Goal: Find specific page/section: Find specific page/section

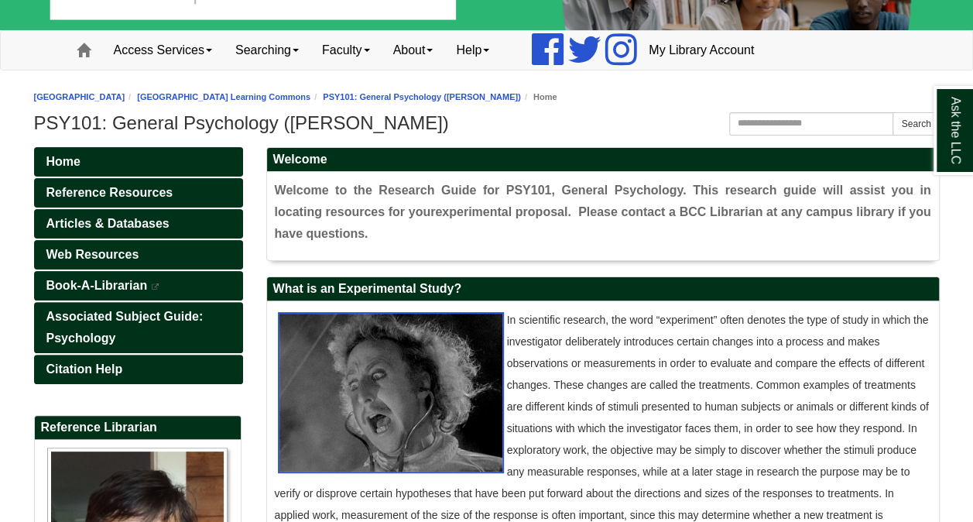
scroll to position [77, 0]
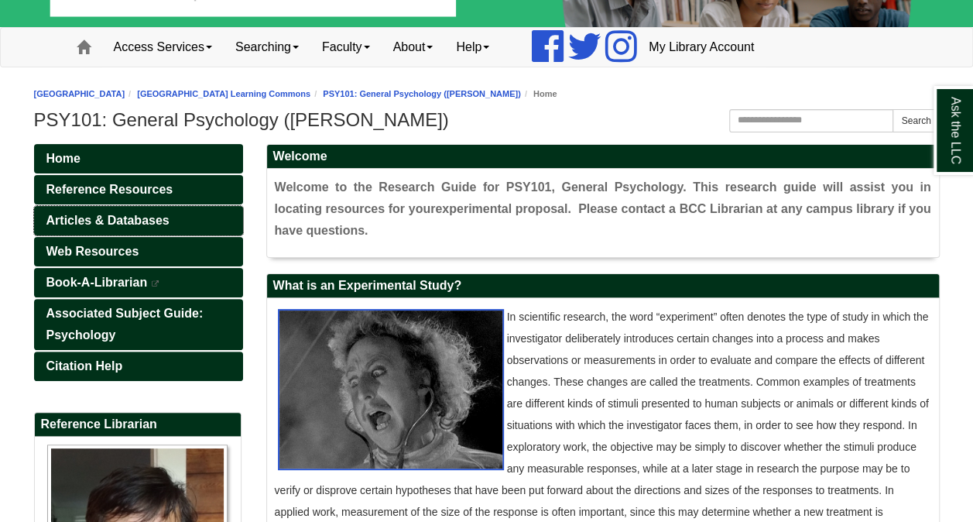
click at [98, 221] on span "Articles & Databases" at bounding box center [107, 220] width 123 height 13
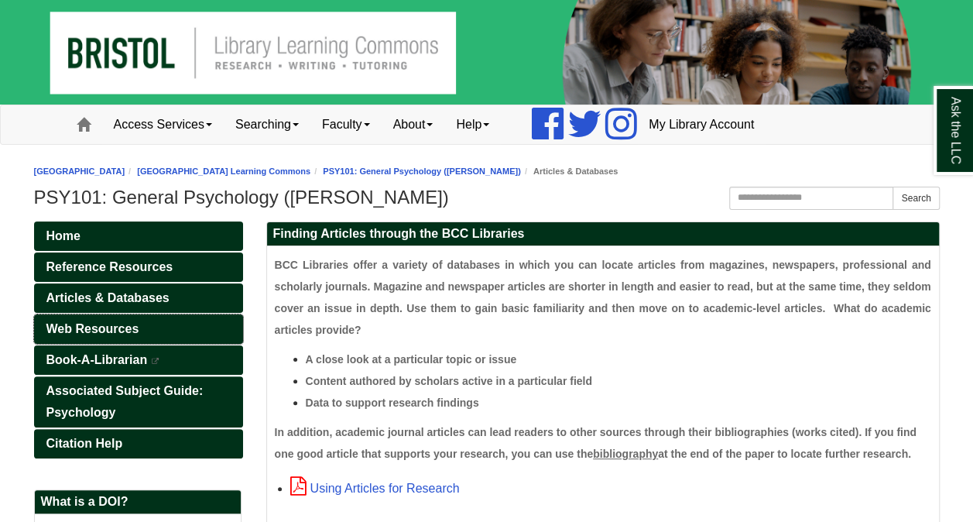
click at [86, 327] on span "Web Resources" at bounding box center [92, 328] width 93 height 13
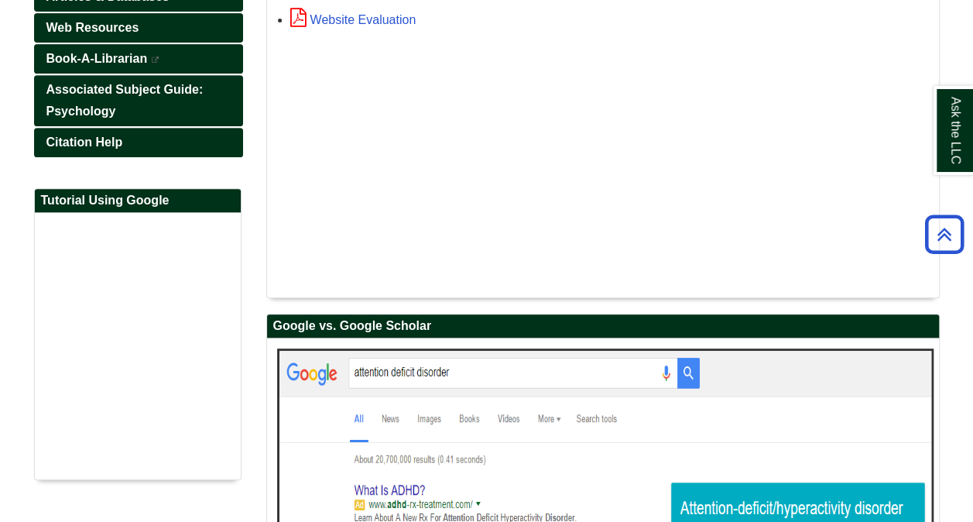
scroll to position [155, 0]
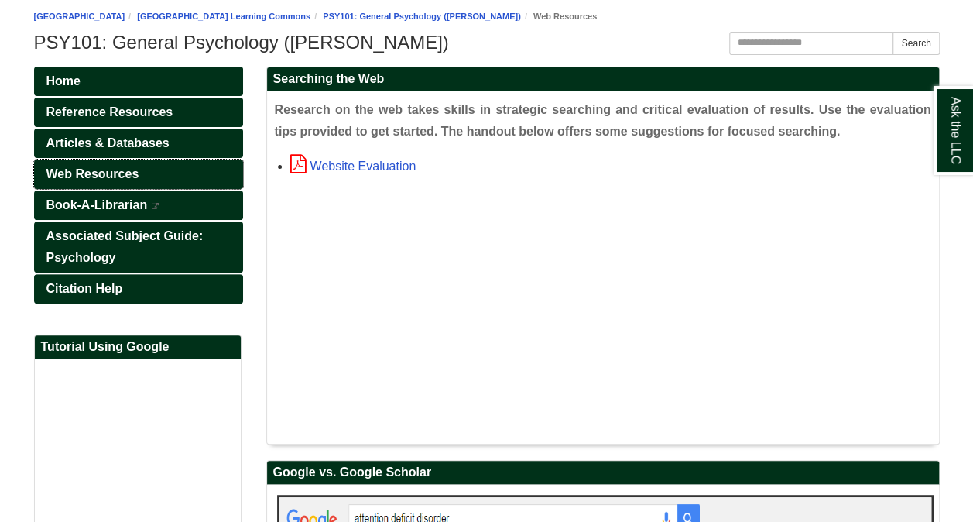
click at [91, 162] on link "Web Resources" at bounding box center [138, 173] width 209 height 29
